Goal: Transaction & Acquisition: Download file/media

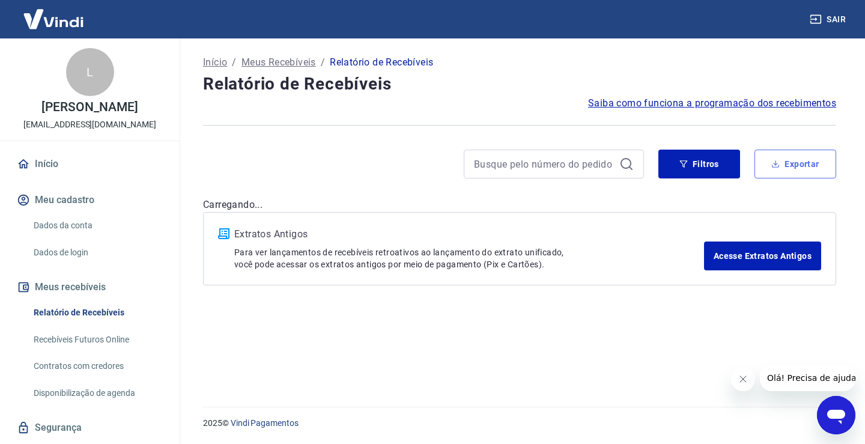
click at [795, 163] on button "Exportar" at bounding box center [796, 164] width 82 height 29
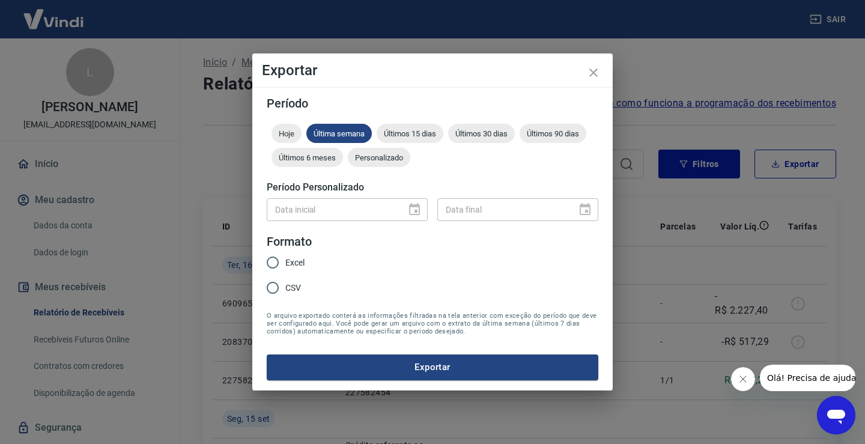
click at [300, 259] on span "Excel" at bounding box center [294, 263] width 19 height 13
click at [285, 259] on input "Excel" at bounding box center [272, 262] width 25 height 25
radio input "true"
click at [413, 368] on button "Exportar" at bounding box center [433, 367] width 332 height 25
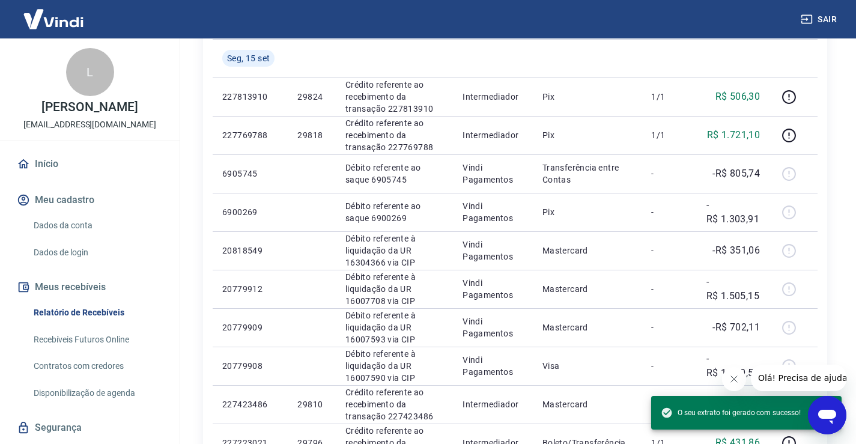
scroll to position [60, 0]
